Goal: Register for event/course

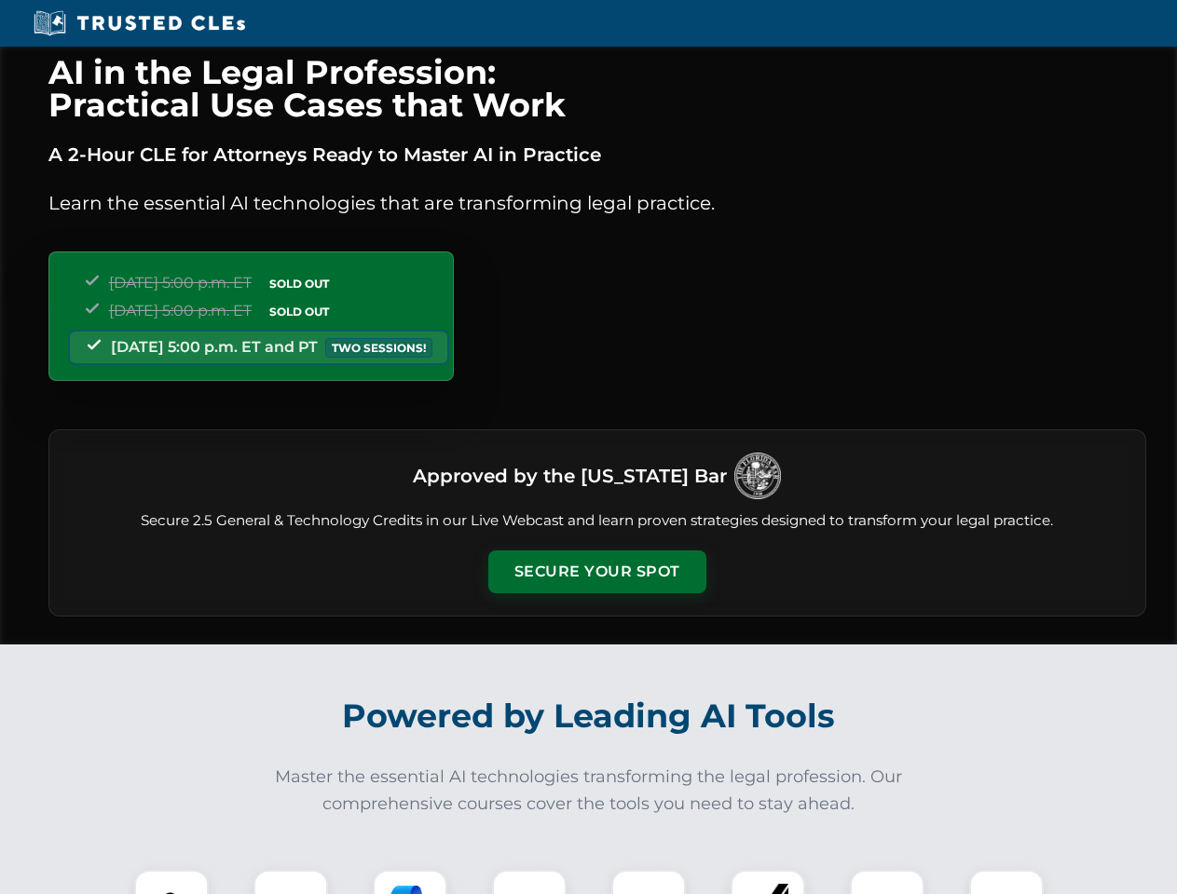
click at [596, 572] on button "Secure Your Spot" at bounding box center [597, 572] width 218 height 43
click at [171, 882] on img at bounding box center [171, 907] width 54 height 54
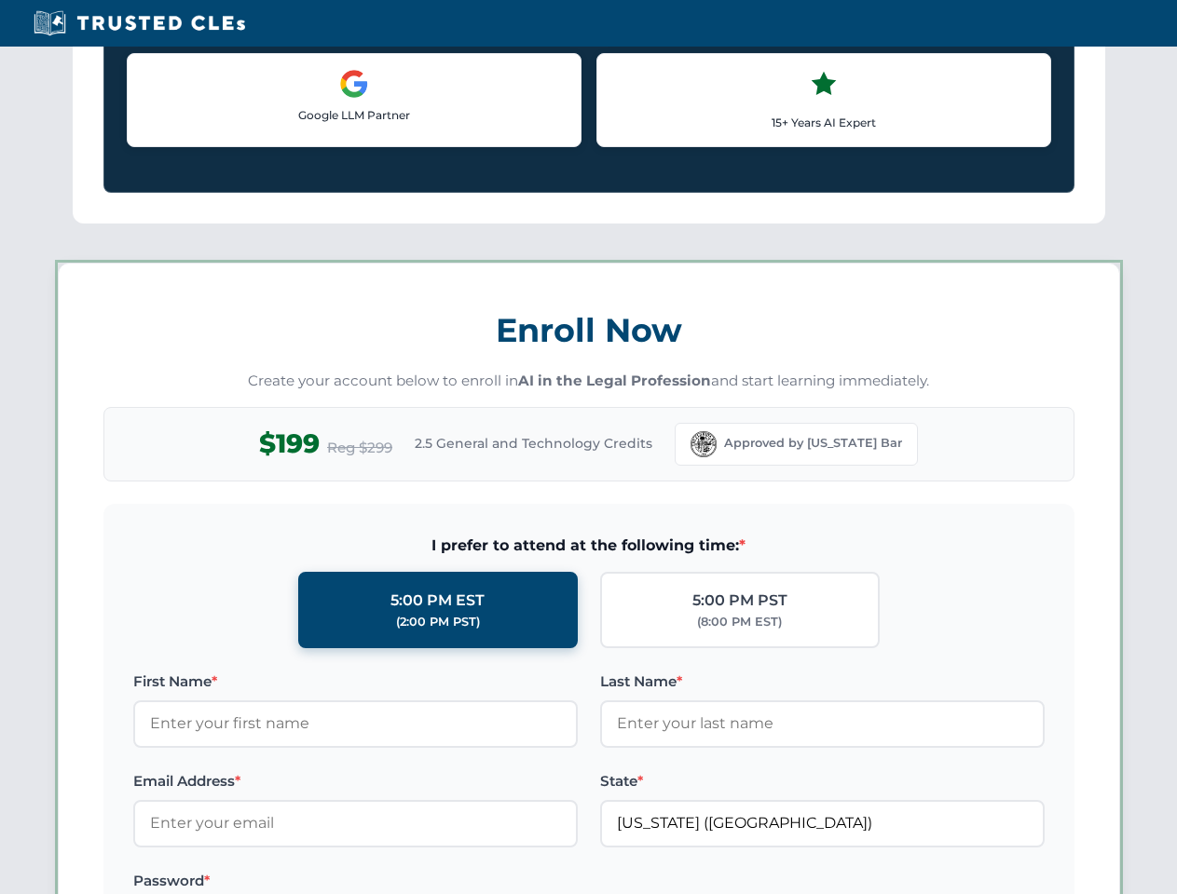
click at [410, 882] on label "Password *" at bounding box center [355, 881] width 444 height 22
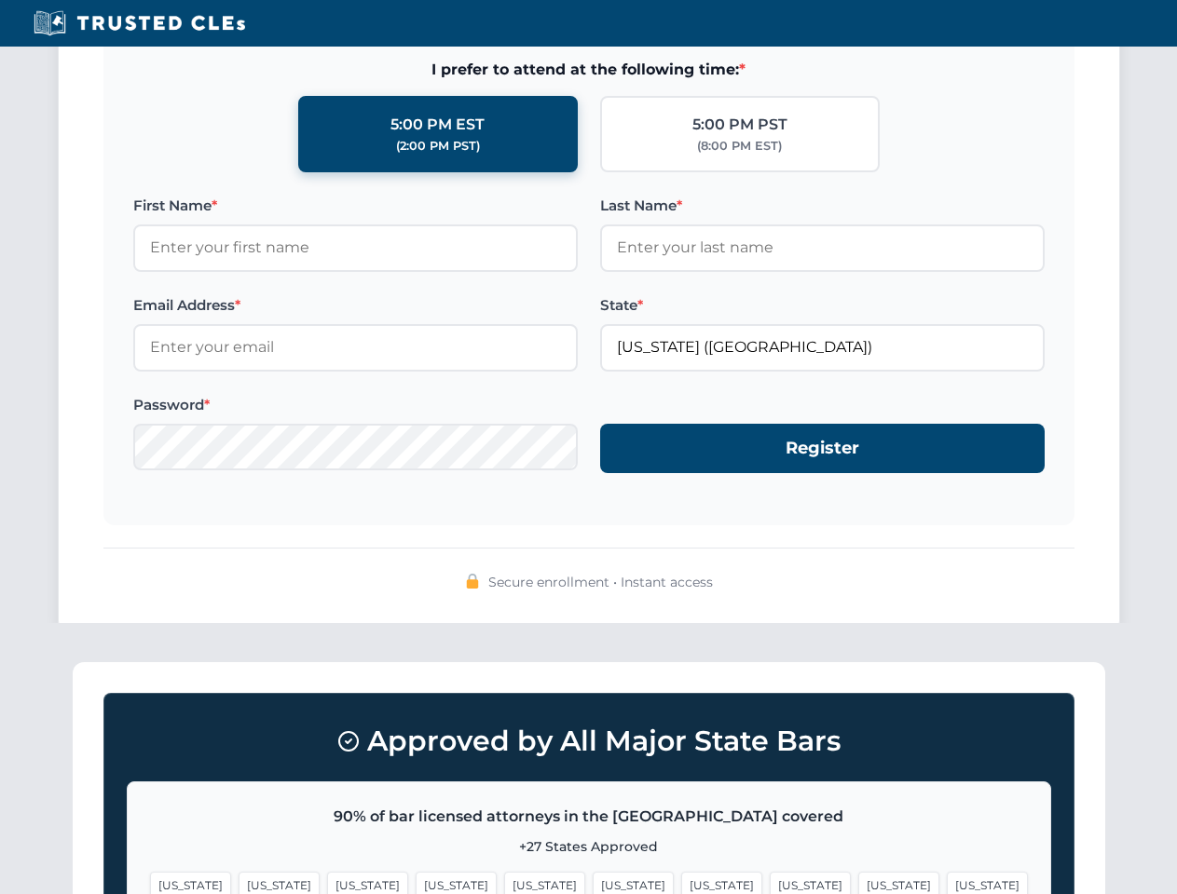
click at [858, 882] on span "[US_STATE]" at bounding box center [898, 885] width 81 height 27
